Goal: Obtain resource: Download file/media

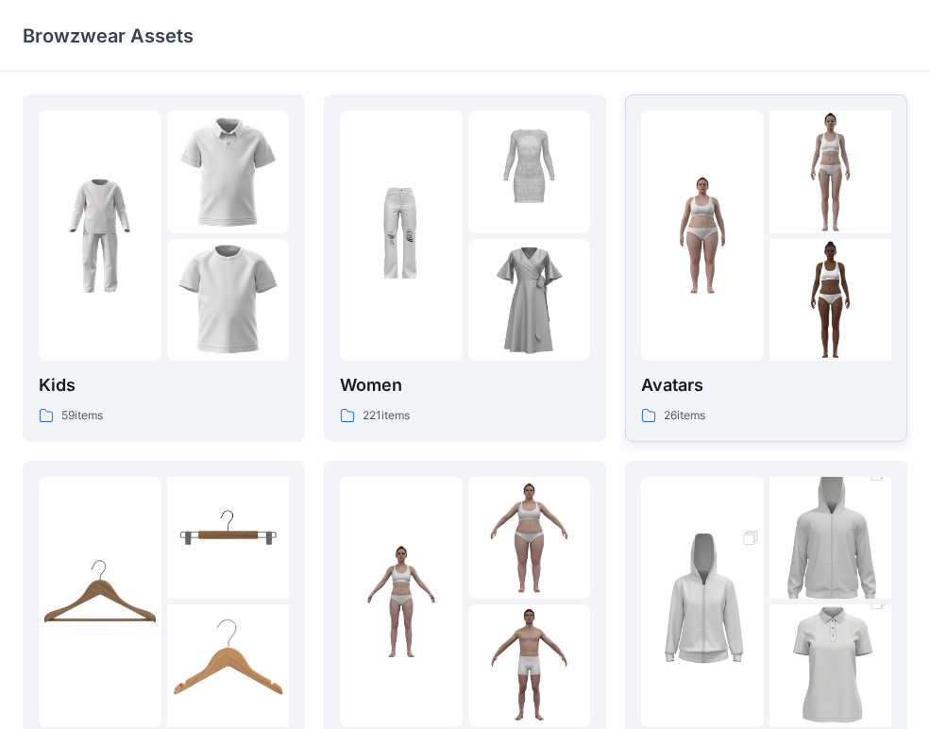
click at [802, 398] on p "Avatars" at bounding box center [766, 385] width 250 height 26
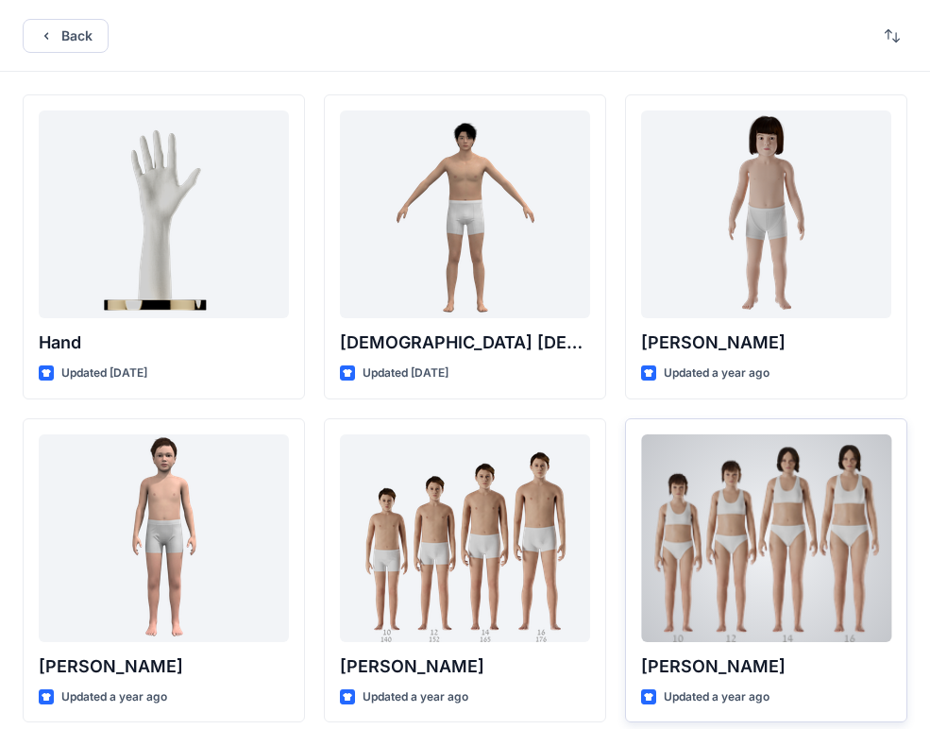
click at [813, 554] on div at bounding box center [766, 538] width 250 height 208
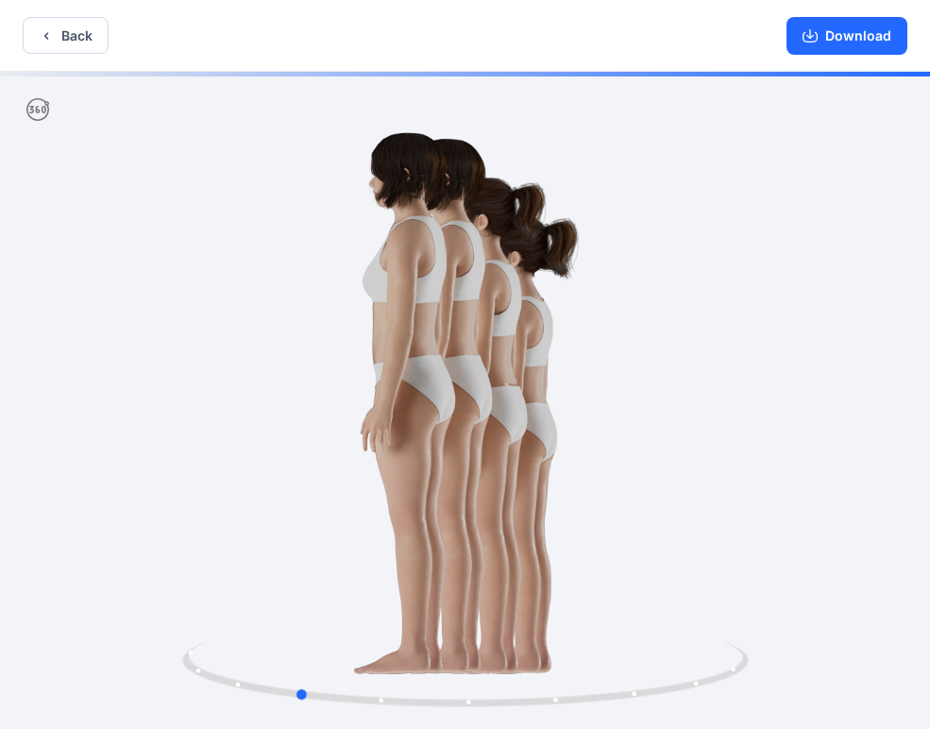
drag, startPoint x: 763, startPoint y: 403, endPoint x: 594, endPoint y: 392, distance: 169.4
click at [594, 392] on div at bounding box center [465, 402] width 930 height 661
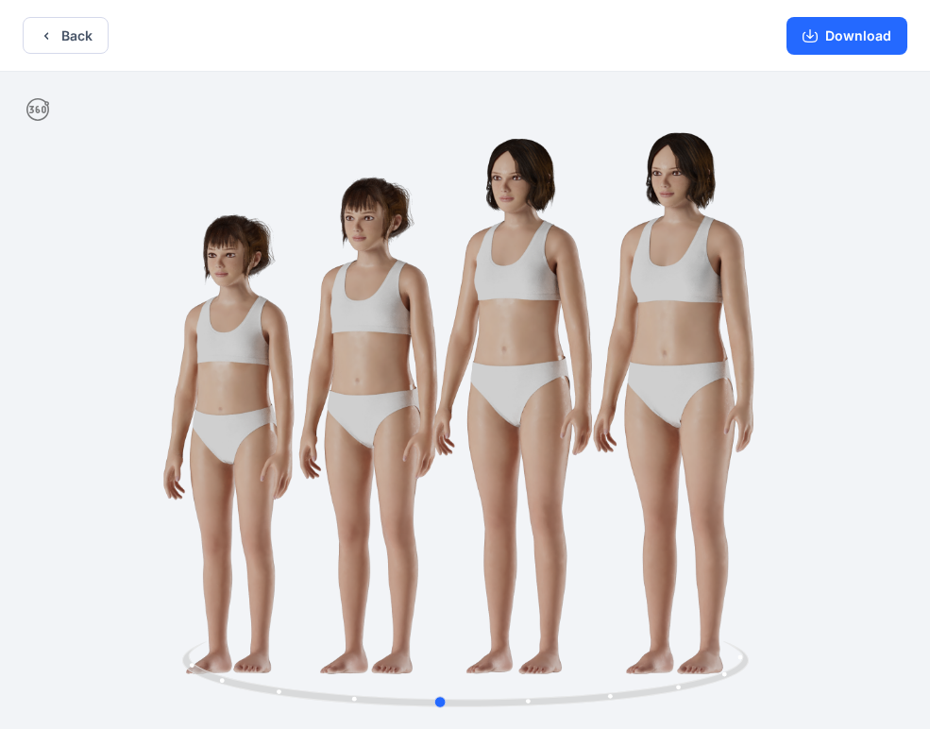
drag, startPoint x: 394, startPoint y: 373, endPoint x: 601, endPoint y: 398, distance: 208.3
click at [524, 384] on div at bounding box center [465, 402] width 930 height 661
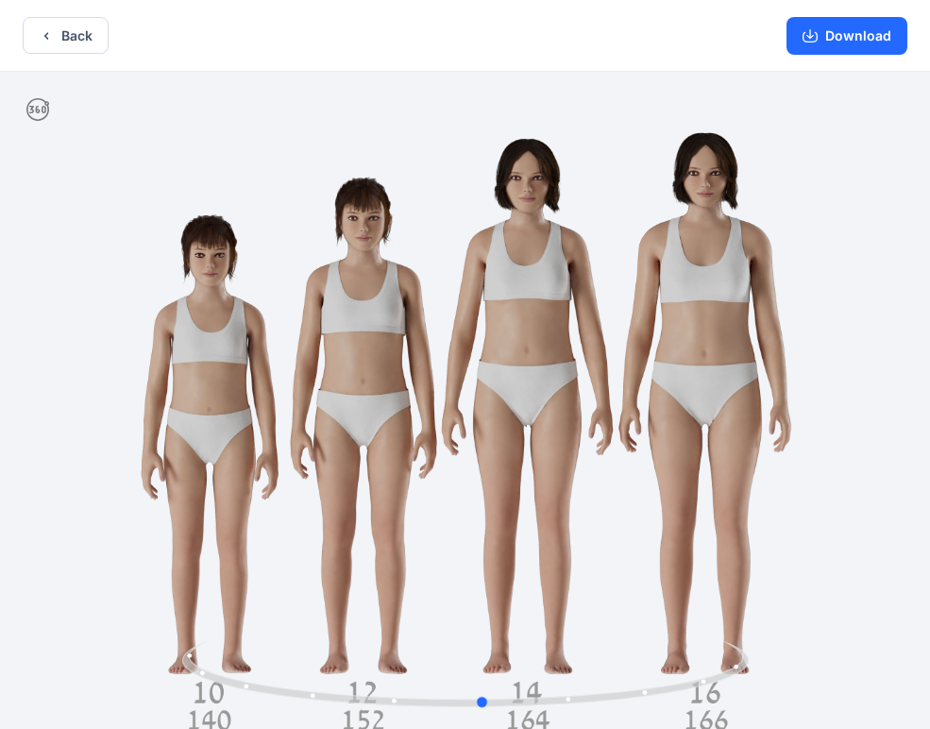
drag, startPoint x: 560, startPoint y: 385, endPoint x: 606, endPoint y: 405, distance: 50.3
click at [602, 404] on div at bounding box center [465, 402] width 930 height 661
click at [859, 32] on button "Download" at bounding box center [847, 36] width 121 height 38
click at [831, 28] on button "Download" at bounding box center [847, 36] width 121 height 38
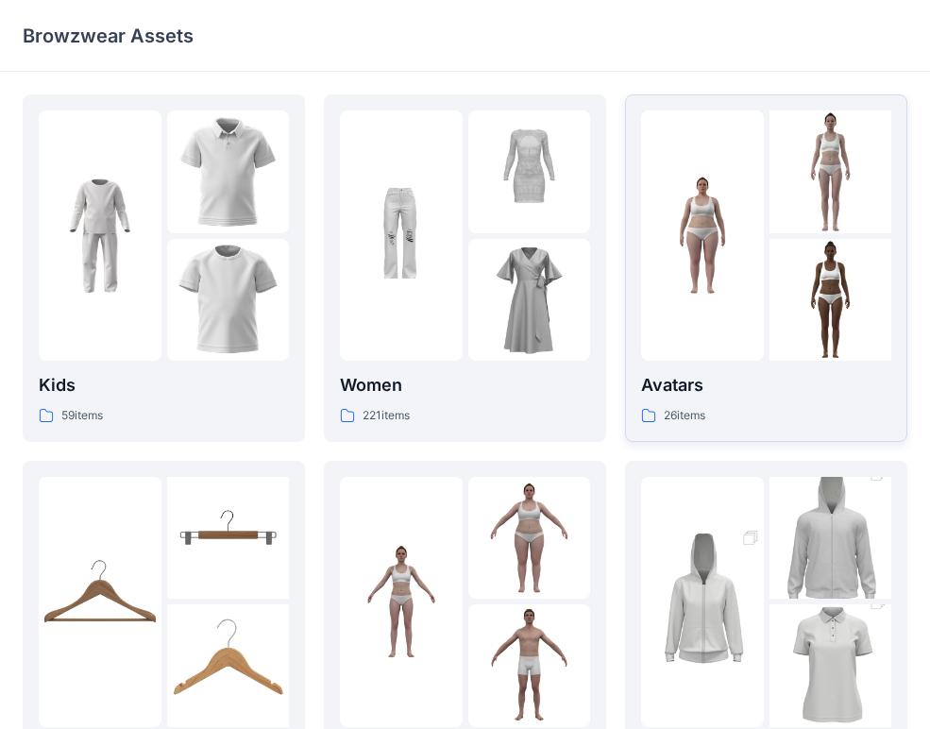
click at [720, 340] on div at bounding box center [702, 235] width 123 height 250
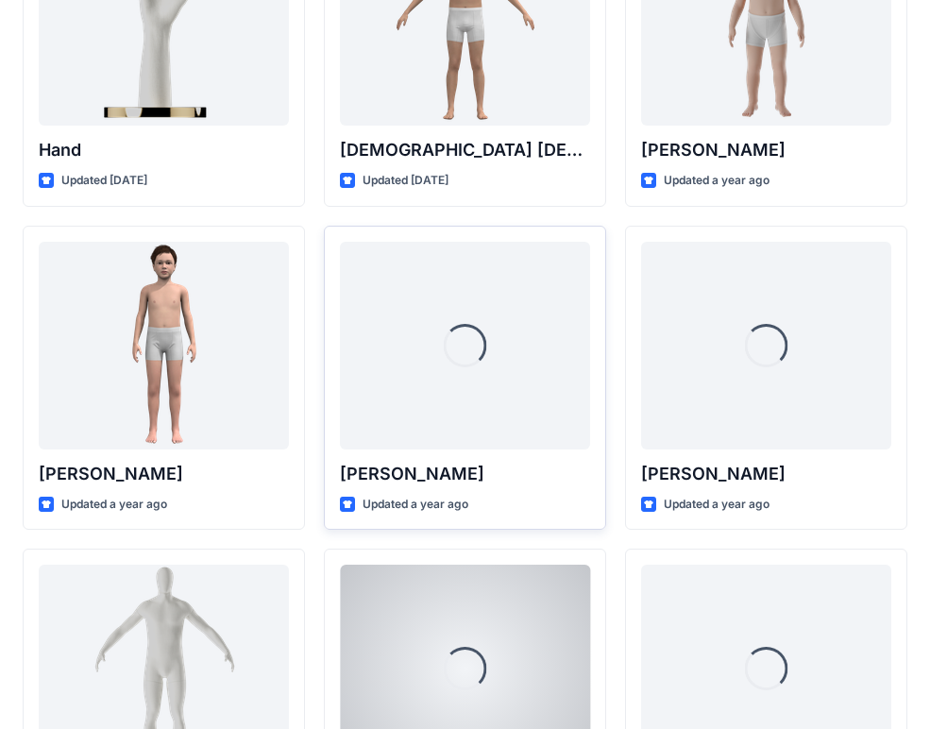
scroll to position [196, 0]
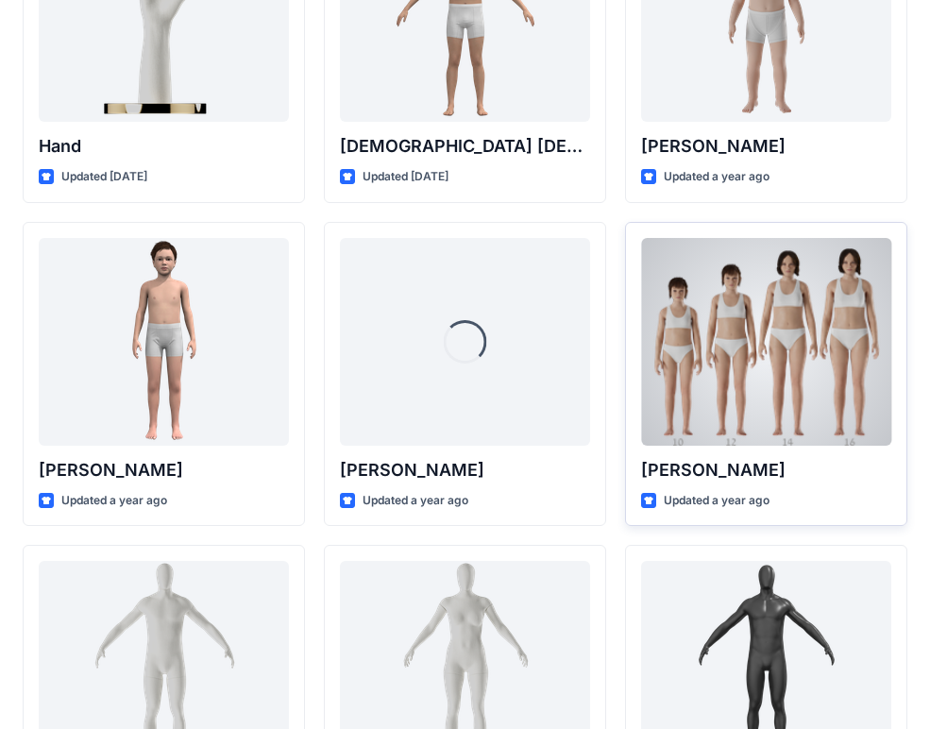
click at [692, 362] on div at bounding box center [766, 342] width 250 height 208
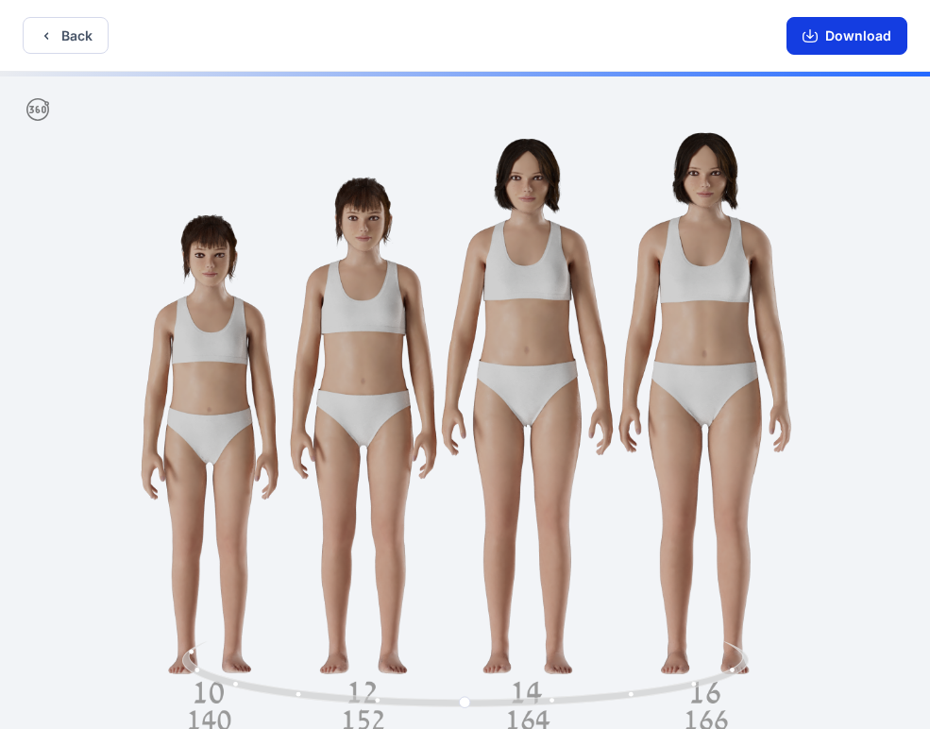
click at [812, 31] on icon "button" at bounding box center [810, 35] width 15 height 15
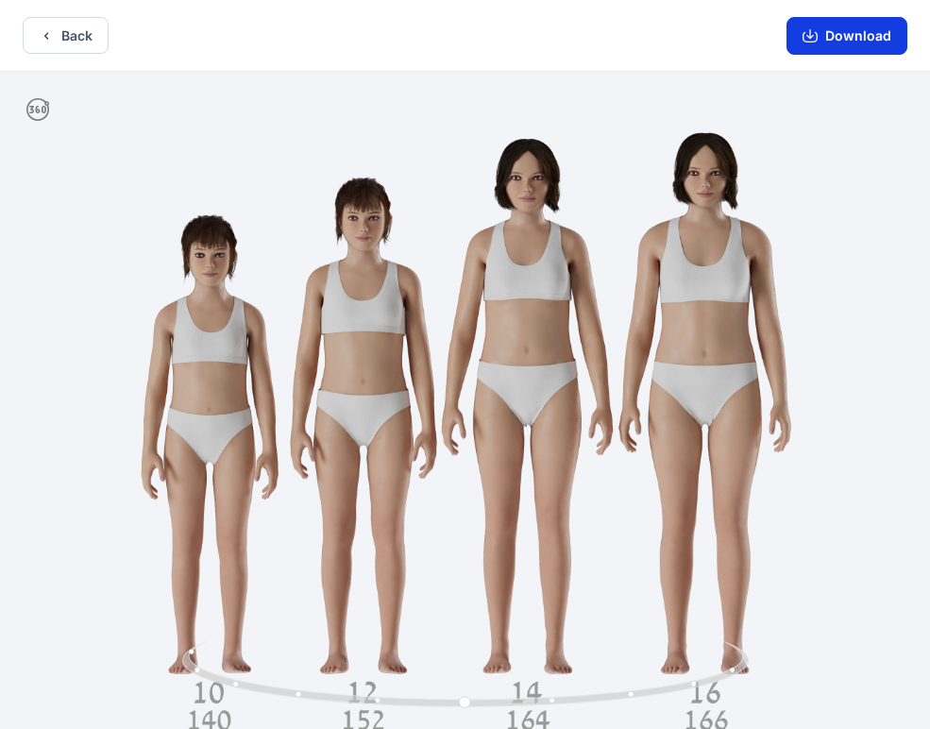
click at [825, 30] on button "Download" at bounding box center [847, 36] width 121 height 38
click at [862, 37] on button "Download" at bounding box center [847, 36] width 121 height 38
click at [808, 28] on icon "button" at bounding box center [810, 35] width 15 height 15
